Goal: Task Accomplishment & Management: Complete application form

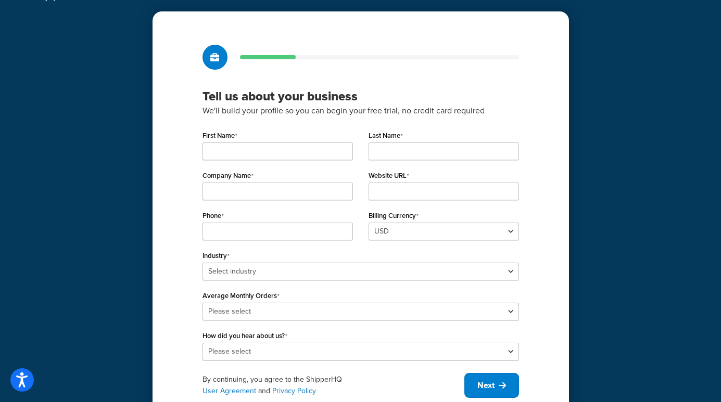
scroll to position [52, 0]
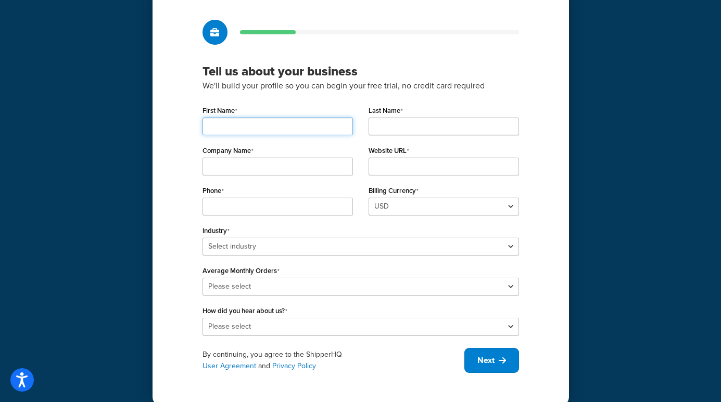
click at [282, 125] on input "First Name" at bounding box center [277, 127] width 150 height 18
type input "Aljehr"
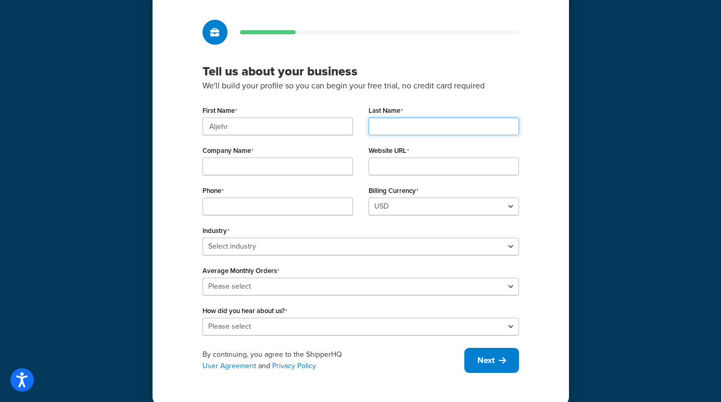
type input "[PERSON_NAME]"
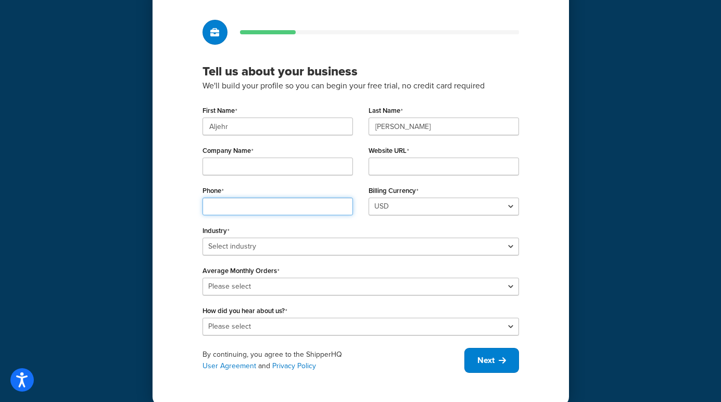
type input "3215866151"
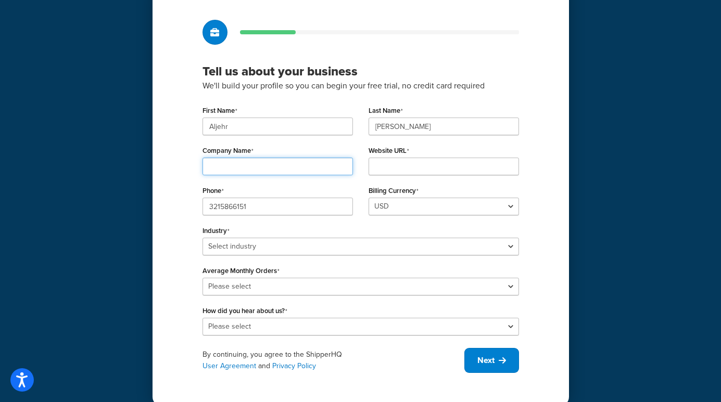
click at [293, 160] on input "Company Name" at bounding box center [277, 167] width 150 height 18
type input "brevard county flipper"
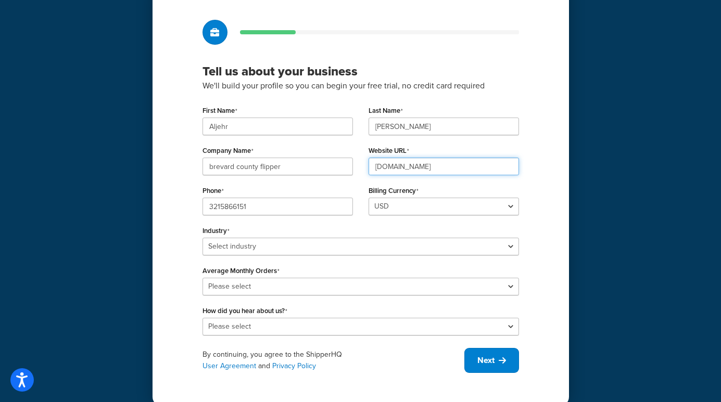
type input "[DOMAIN_NAME]"
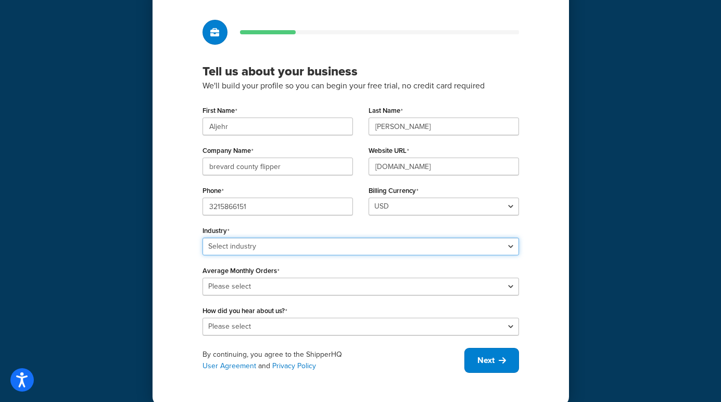
click at [235, 246] on select "Select industry Automotive Adult Agriculture Alcohol, Tobacco & CBD Arts & Craf…" at bounding box center [360, 247] width 316 height 18
select select "5"
click at [202, 238] on select "Select industry Automotive Adult Agriculture Alcohol, Tobacco & CBD Arts & Craf…" at bounding box center [360, 247] width 316 height 18
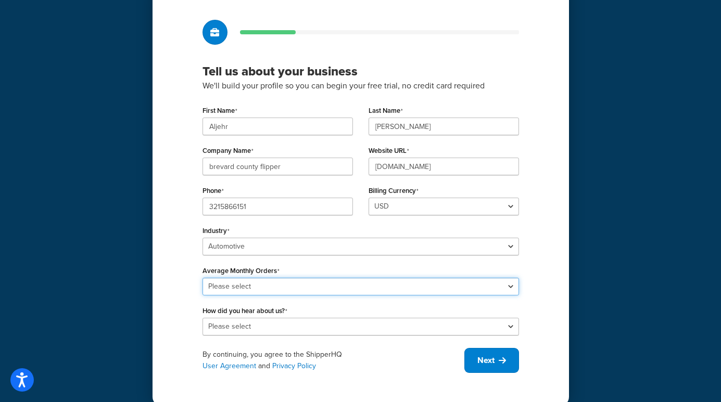
click at [296, 289] on select "Please select 0-500 501-1,000 1,001-10,000 10,001-20,000 Over 20,000" at bounding box center [360, 287] width 316 height 18
click at [202, 278] on select "Please select 0-500 501-1,000 1,001-10,000 10,001-20,000 Over 20,000" at bounding box center [360, 287] width 316 height 18
click at [230, 281] on select "Please select 0-500 501-1,000 1,001-10,000 10,001-20,000 Over 20,000" at bounding box center [360, 287] width 316 height 18
select select "1"
click at [202, 278] on select "Please select 0-500 501-1,000 1,001-10,000 10,001-20,000 Over 20,000" at bounding box center [360, 287] width 316 height 18
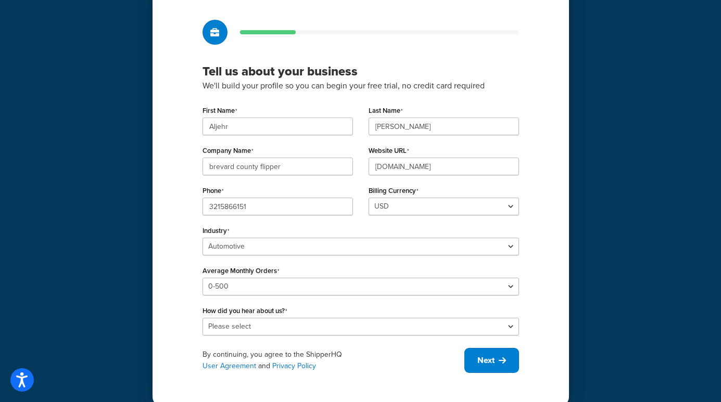
click at [172, 309] on div "Tell us about your business We'll build your profile so you can begin your free…" at bounding box center [360, 196] width 416 height 420
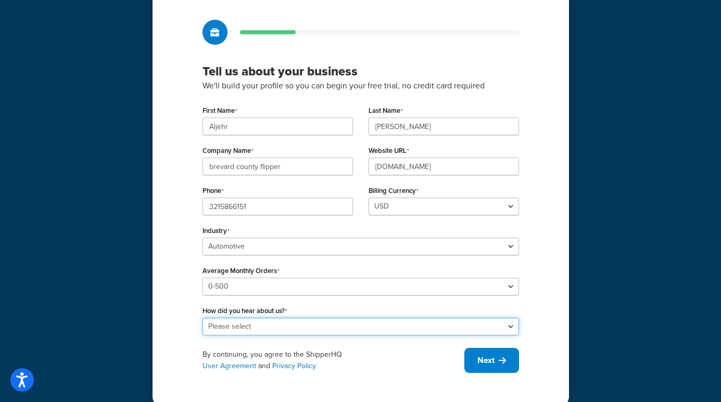
click at [252, 323] on select "Please select Online Search App Store or Marketplace Listing Referred by Agency…" at bounding box center [360, 327] width 316 height 18
select select "1"
click at [202, 318] on select "Please select Online Search App Store or Marketplace Listing Referred by Agency…" at bounding box center [360, 327] width 316 height 18
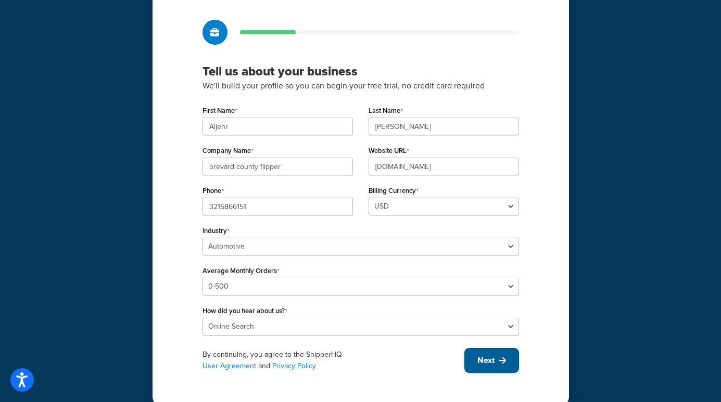
click at [503, 355] on button "Next" at bounding box center [491, 360] width 55 height 25
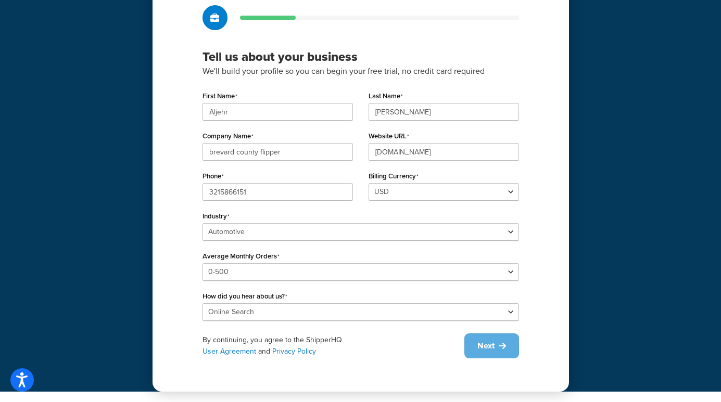
click at [0, 402] on nordpass-portal at bounding box center [0, 402] width 0 height 0
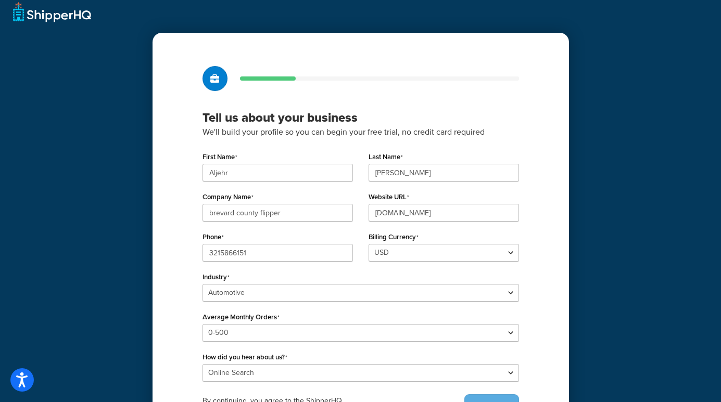
scroll to position [0, 0]
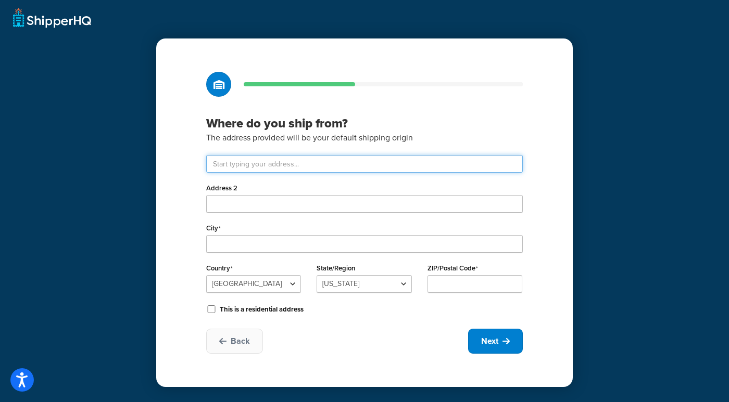
click at [299, 162] on input "text" at bounding box center [364, 164] width 316 height 18
type input "1728 AGORA CIR SE"
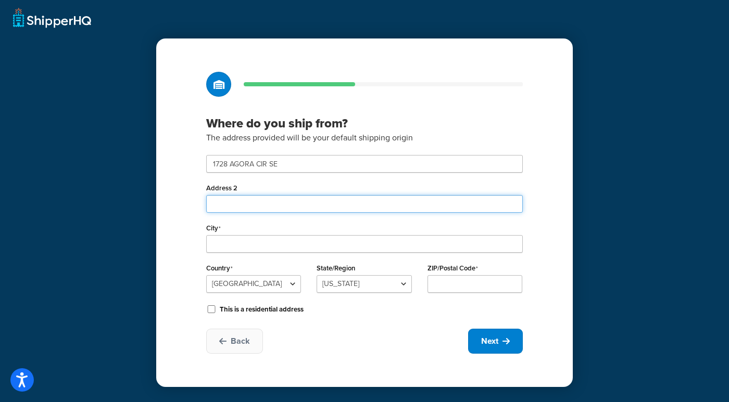
type input "STE A"
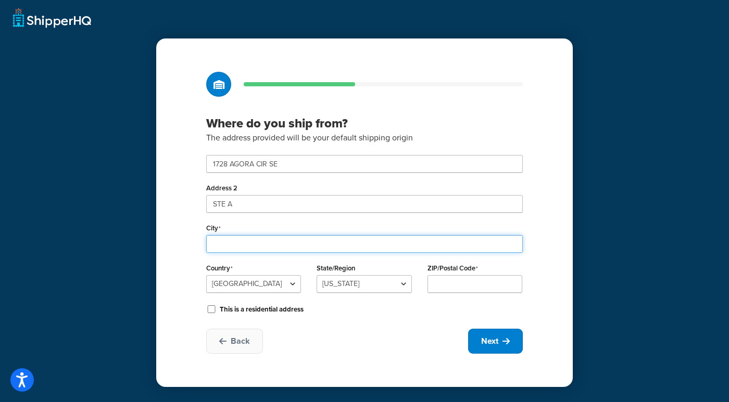
type input "[GEOGRAPHIC_DATA]"
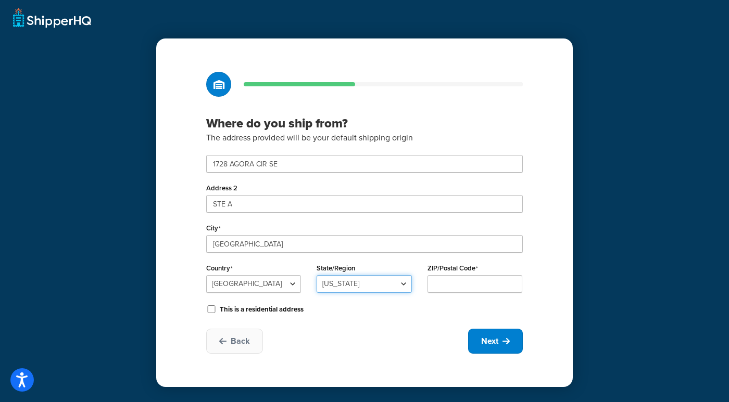
select select "15"
type input "32909"
drag, startPoint x: 398, startPoint y: 286, endPoint x: 323, endPoint y: 284, distance: 75.0
click at [323, 284] on select "[US_STATE] [US_STATE] [US_STATE] [US_STATE] [US_STATE] Armed Forces Americas Ar…" at bounding box center [363, 284] width 95 height 18
click at [316, 275] on select "[US_STATE] [US_STATE] [US_STATE] [US_STATE] [US_STATE] Armed Forces Americas Ar…" at bounding box center [363, 284] width 95 height 18
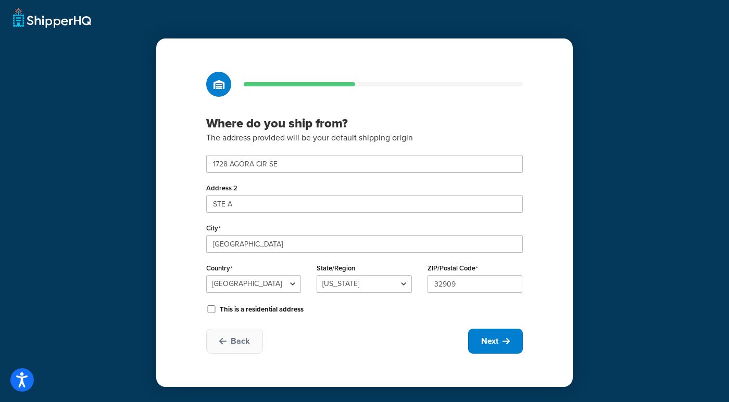
click at [345, 349] on div "Back Next" at bounding box center [364, 341] width 316 height 25
click at [481, 340] on span "Next" at bounding box center [489, 341] width 17 height 11
select select "1"
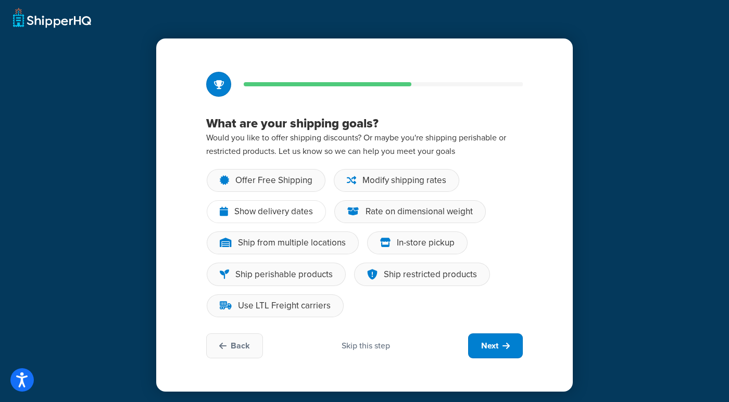
click at [266, 213] on div "Show delivery dates" at bounding box center [273, 212] width 79 height 10
click at [0, 0] on input "Show delivery dates" at bounding box center [0, 0] width 0 height 0
click at [413, 215] on div "Rate on dimensional weight" at bounding box center [418, 212] width 107 height 10
click at [0, 0] on input "Rate on dimensional weight" at bounding box center [0, 0] width 0 height 0
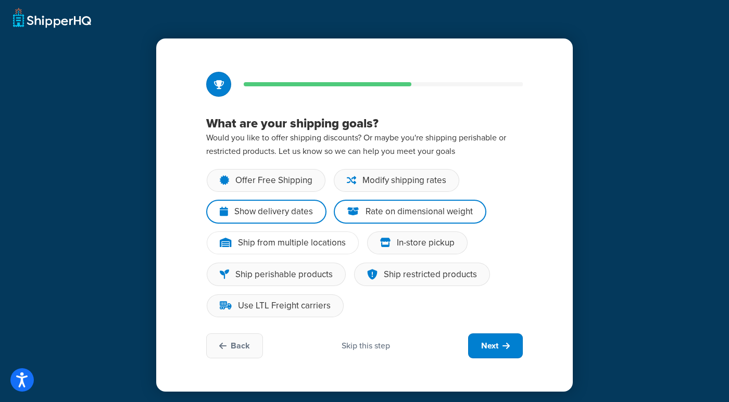
click at [303, 239] on div "Ship from multiple locations" at bounding box center [292, 243] width 108 height 10
click at [0, 0] on input "Ship from multiple locations" at bounding box center [0, 0] width 0 height 0
click at [257, 180] on div "Offer Free Shipping" at bounding box center [273, 180] width 77 height 10
click at [0, 0] on input "Offer Free Shipping" at bounding box center [0, 0] width 0 height 0
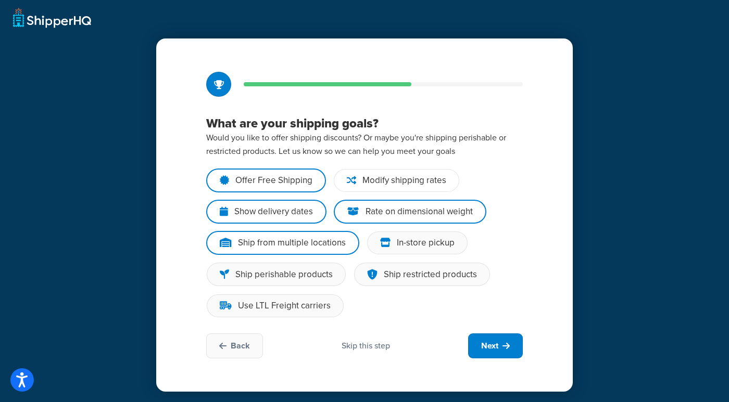
click at [397, 182] on div "Modify shipping rates" at bounding box center [404, 180] width 84 height 10
click at [0, 0] on input "Modify shipping rates" at bounding box center [0, 0] width 0 height 0
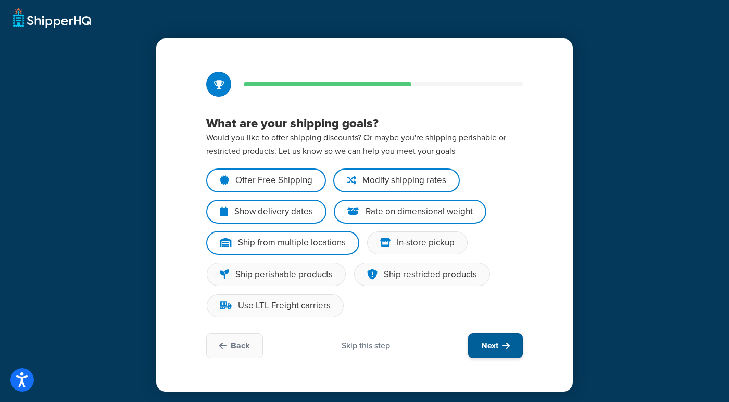
click at [491, 349] on span "Next" at bounding box center [489, 345] width 17 height 11
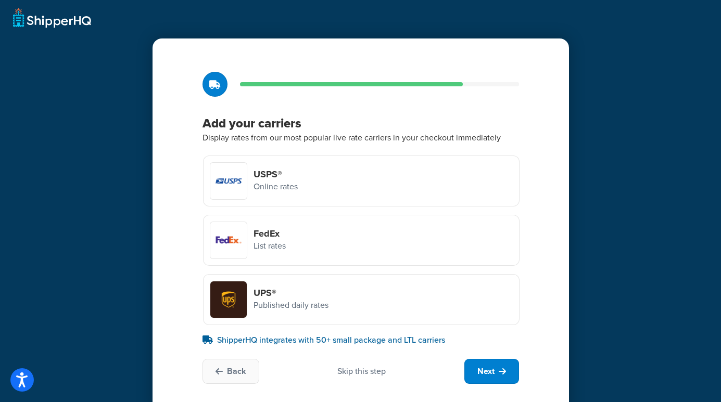
click at [278, 241] on p "List rates" at bounding box center [269, 246] width 32 height 14
click at [0, 0] on input "FedEx List rates" at bounding box center [0, 0] width 0 height 0
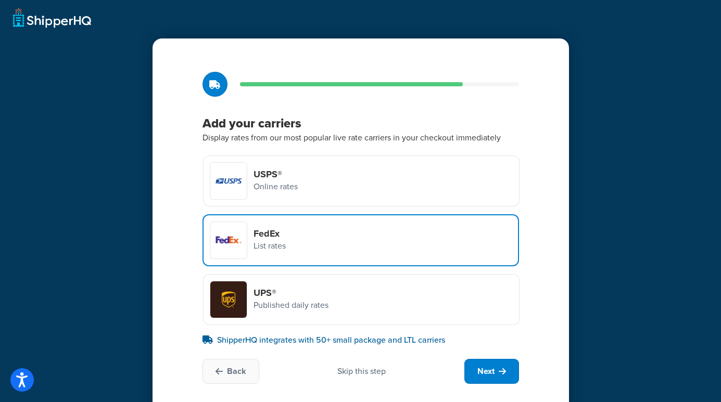
click at [301, 183] on div "USPS® Online rates" at bounding box center [361, 181] width 316 height 51
click at [0, 0] on input "USPS® Online rates" at bounding box center [0, 0] width 0 height 0
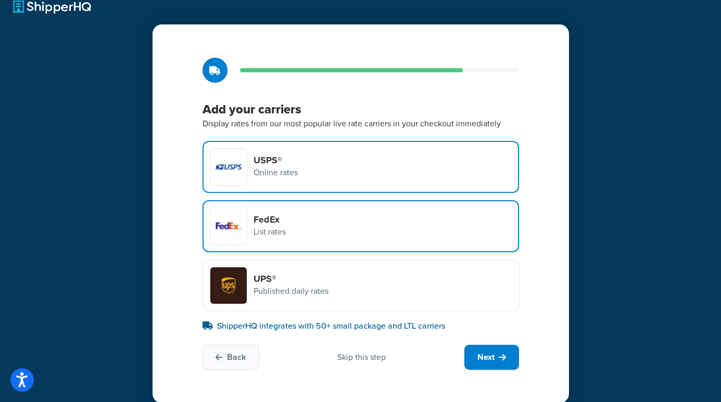
scroll to position [26, 0]
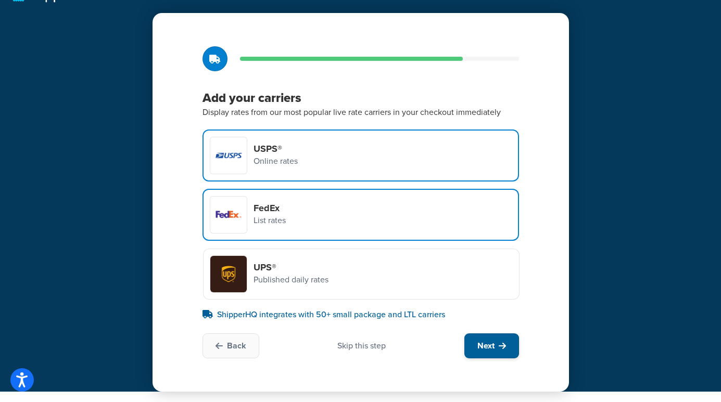
click at [494, 345] on span "Next" at bounding box center [485, 345] width 17 height 11
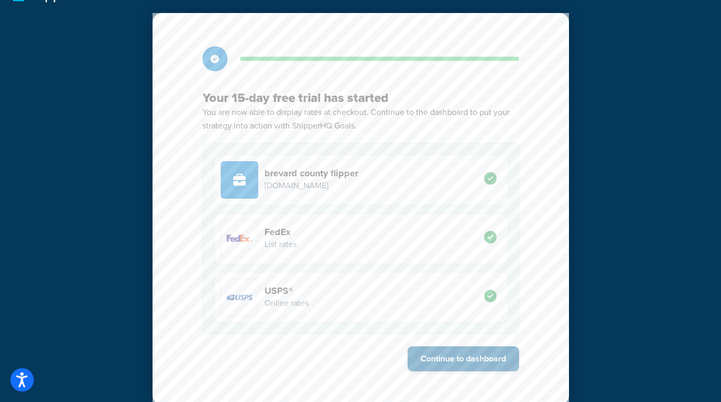
click at [460, 362] on button "Continue to dashboard" at bounding box center [463, 359] width 111 height 25
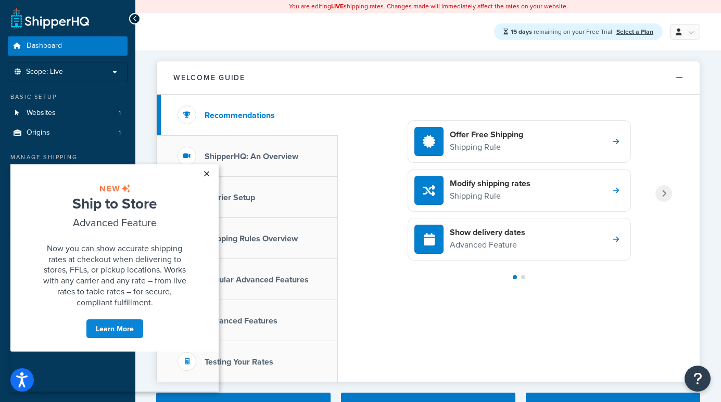
click at [207, 173] on link "×" at bounding box center [206, 173] width 18 height 19
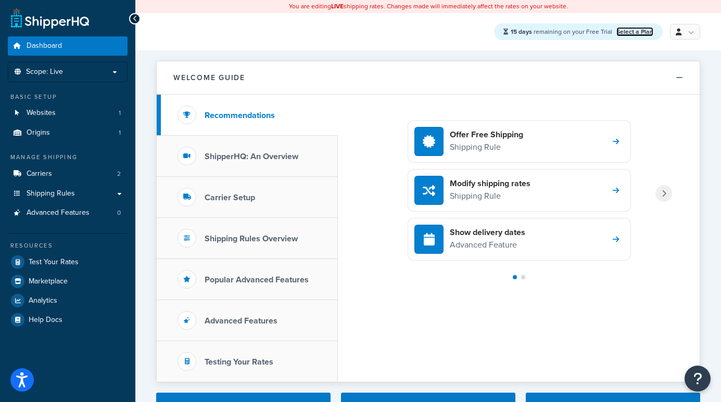
click at [639, 32] on link "Select a Plan" at bounding box center [634, 31] width 37 height 9
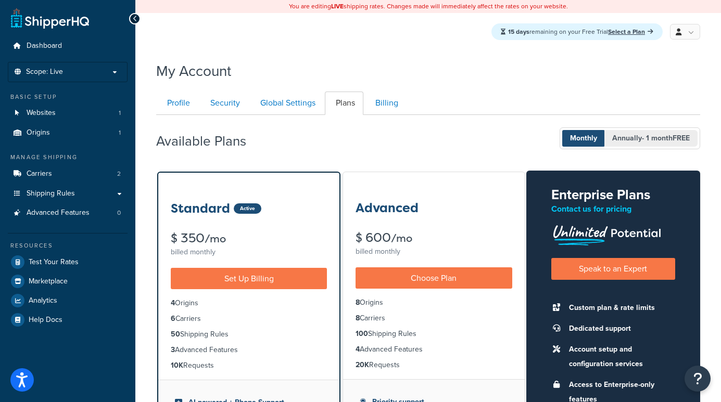
click at [637, 137] on span "Annually - 1 month FREE" at bounding box center [650, 138] width 93 height 17
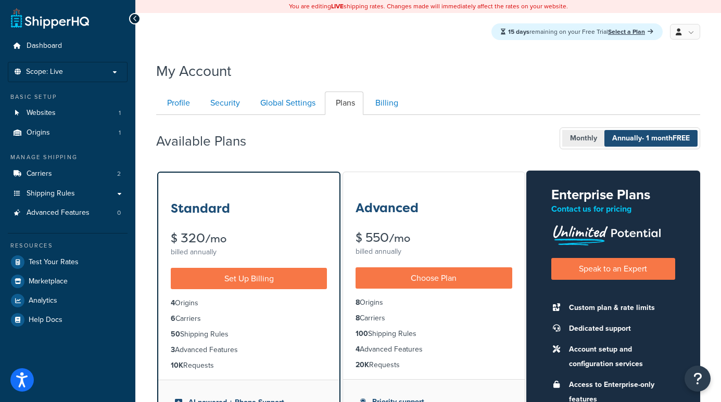
click at [565, 134] on span "Monthly" at bounding box center [583, 138] width 43 height 17
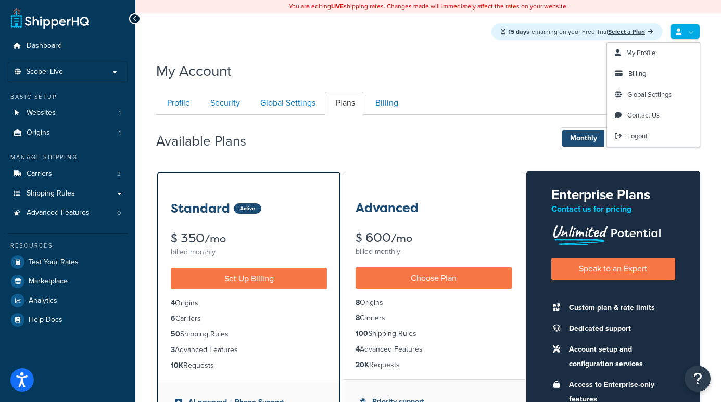
click at [692, 34] on link at bounding box center [685, 32] width 30 height 16
click at [635, 135] on span "Logout" at bounding box center [637, 136] width 20 height 10
